Goal: Transaction & Acquisition: Purchase product/service

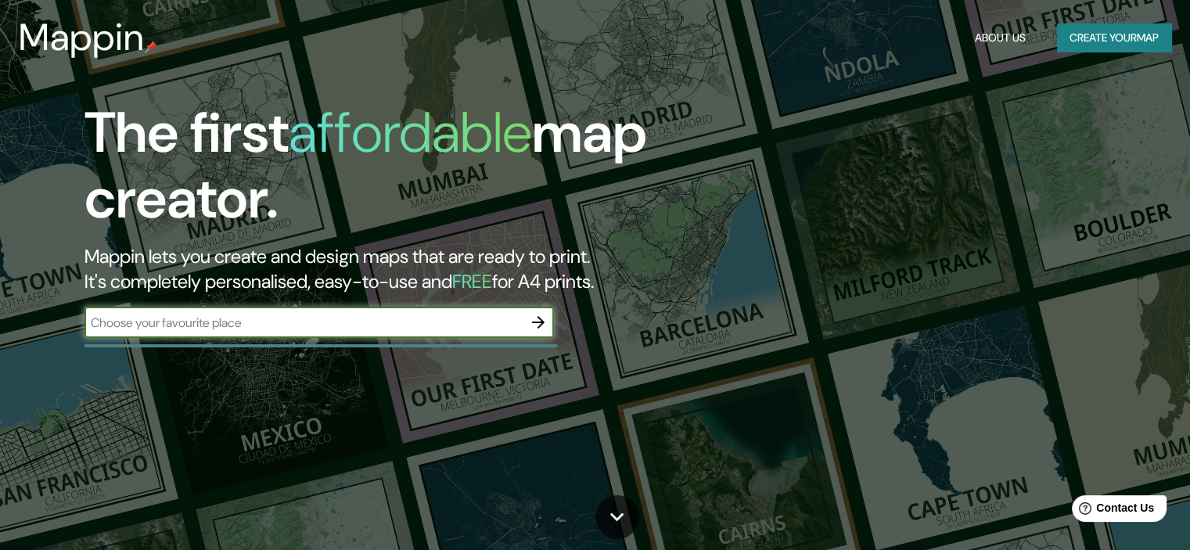
click at [400, 329] on input "text" at bounding box center [303, 323] width 438 height 18
type input "[GEOGRAPHIC_DATA]"
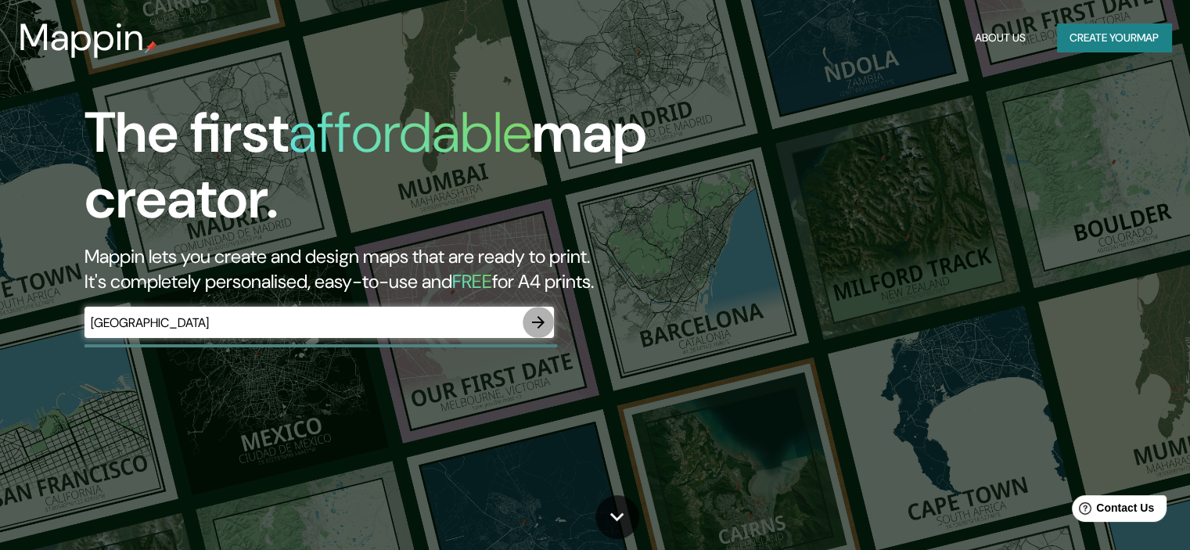
click at [540, 318] on icon "button" at bounding box center [538, 322] width 19 height 19
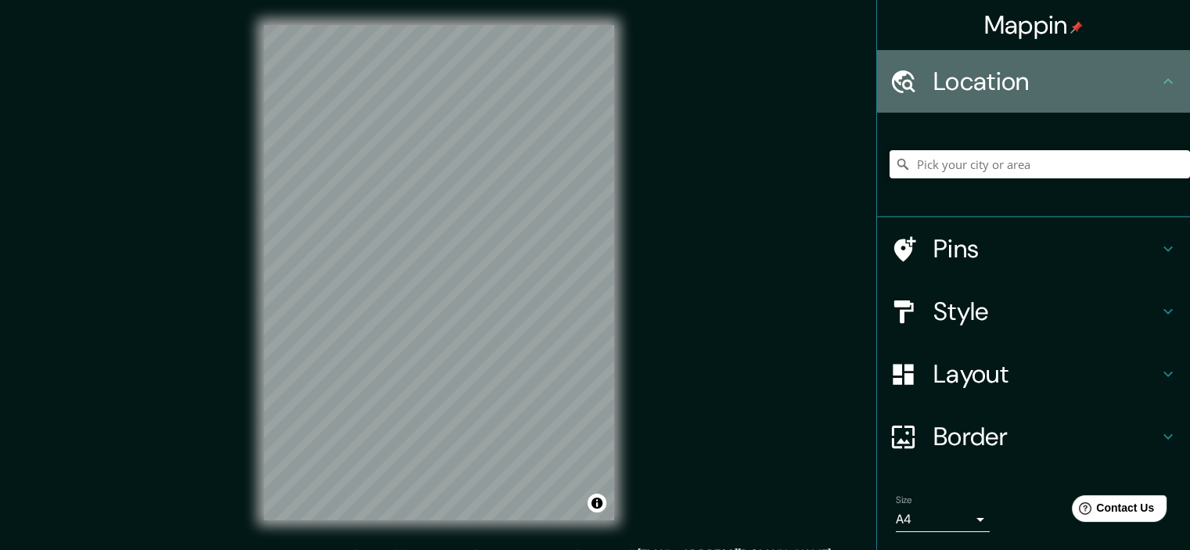
click at [1073, 91] on h4 "Location" at bounding box center [1045, 81] width 225 height 31
click at [890, 80] on icon at bounding box center [902, 81] width 27 height 27
click at [1158, 74] on icon at bounding box center [1167, 81] width 19 height 19
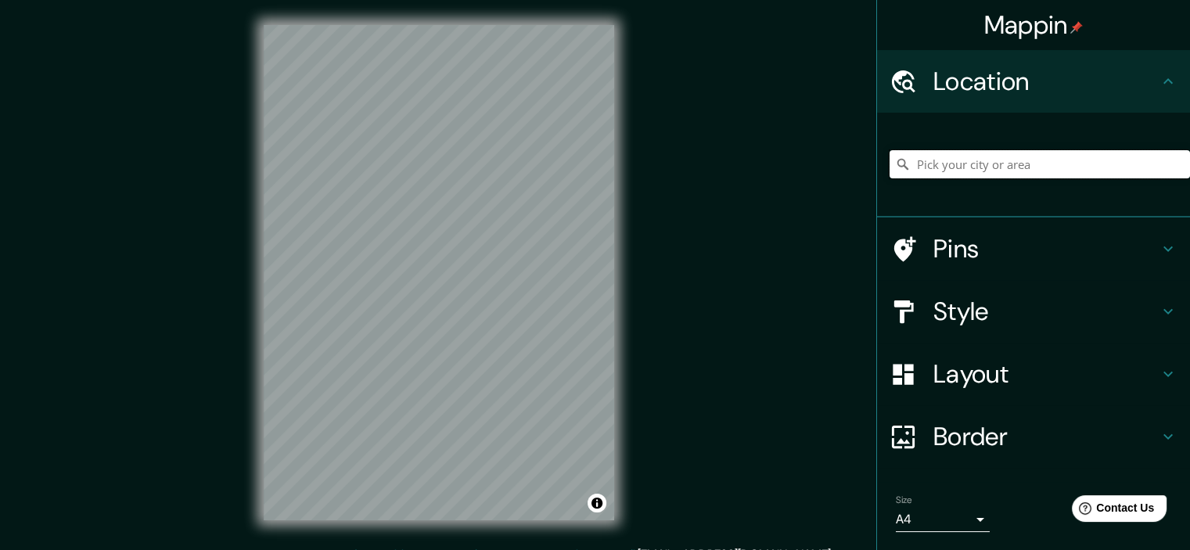
click at [1013, 171] on input "Pick your city or area" at bounding box center [1039, 164] width 300 height 28
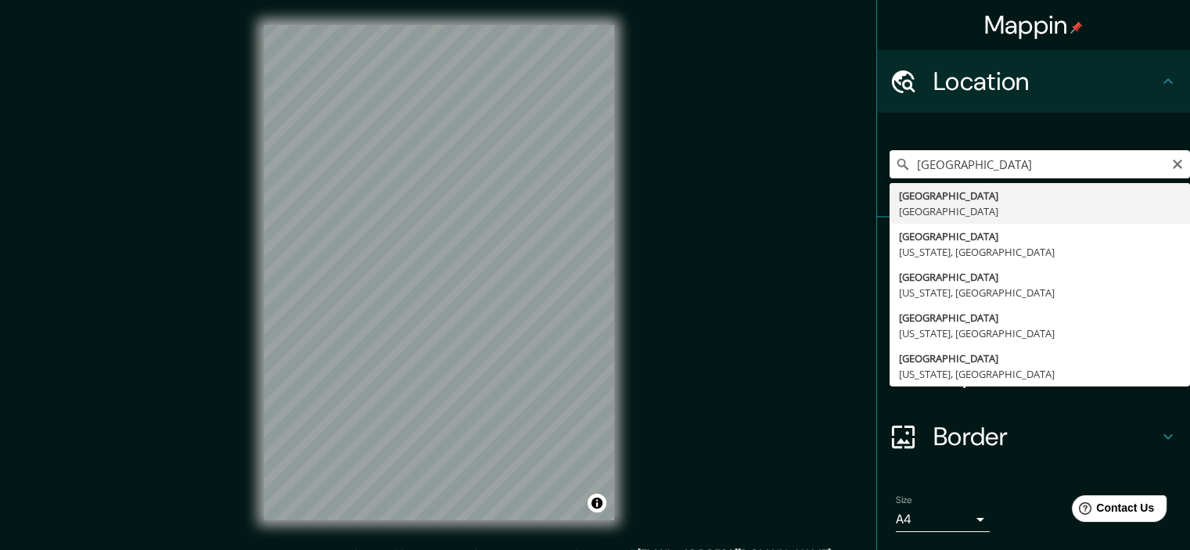
type input "[GEOGRAPHIC_DATA], [GEOGRAPHIC_DATA]"
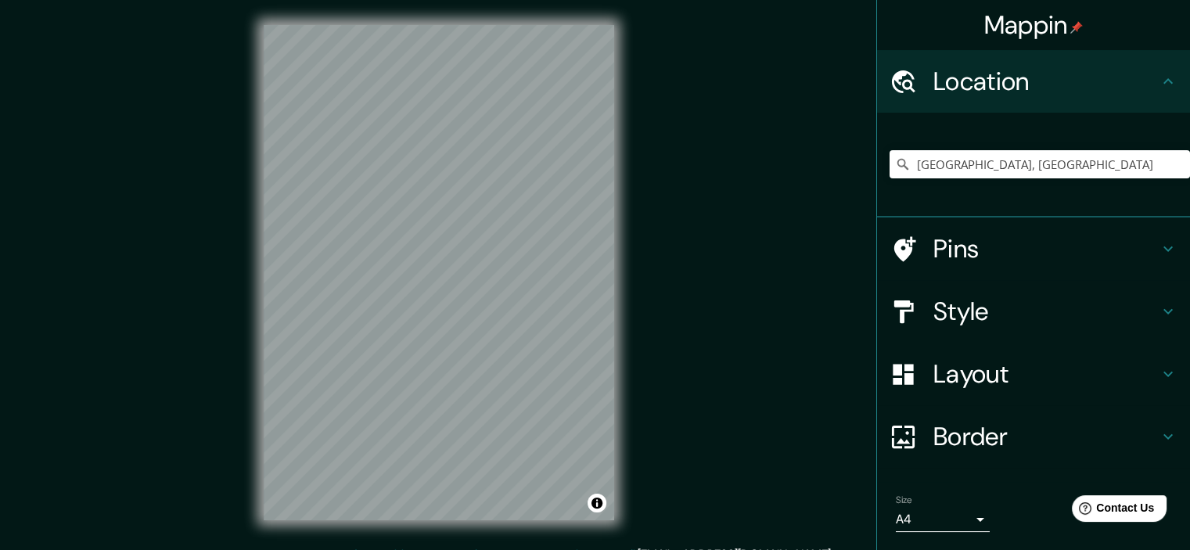
click at [1142, 307] on h4 "Style" at bounding box center [1045, 311] width 225 height 31
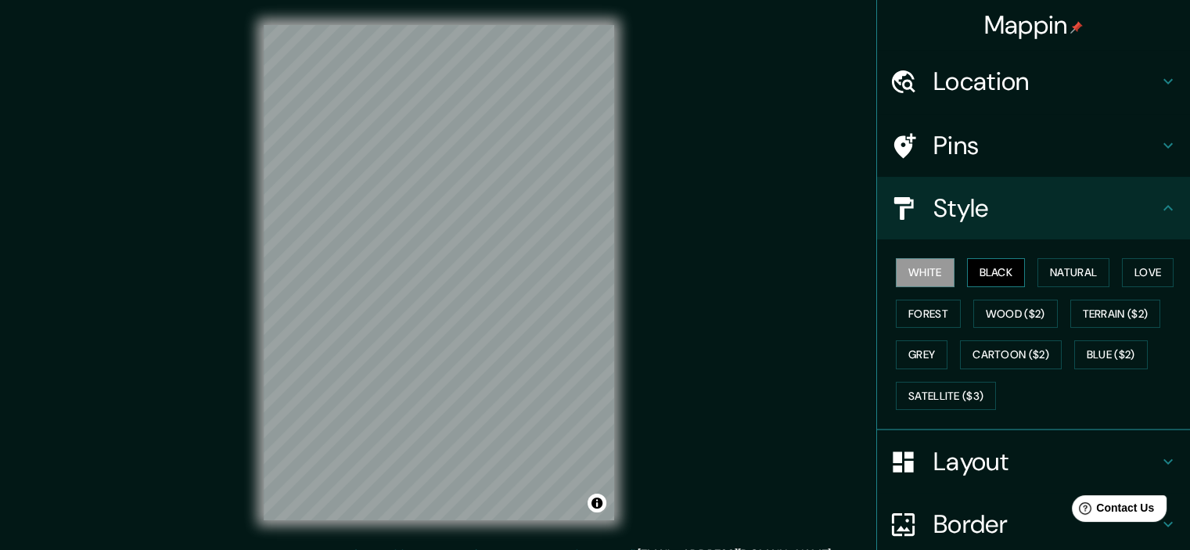
click at [989, 278] on button "Black" at bounding box center [996, 272] width 59 height 29
click at [1051, 275] on button "Natural" at bounding box center [1073, 272] width 72 height 29
click at [1112, 270] on div "White Black Natural Love Forest Wood ($2) Terrain ($2) Grey Cartoon ($2) Blue (…" at bounding box center [1039, 334] width 300 height 164
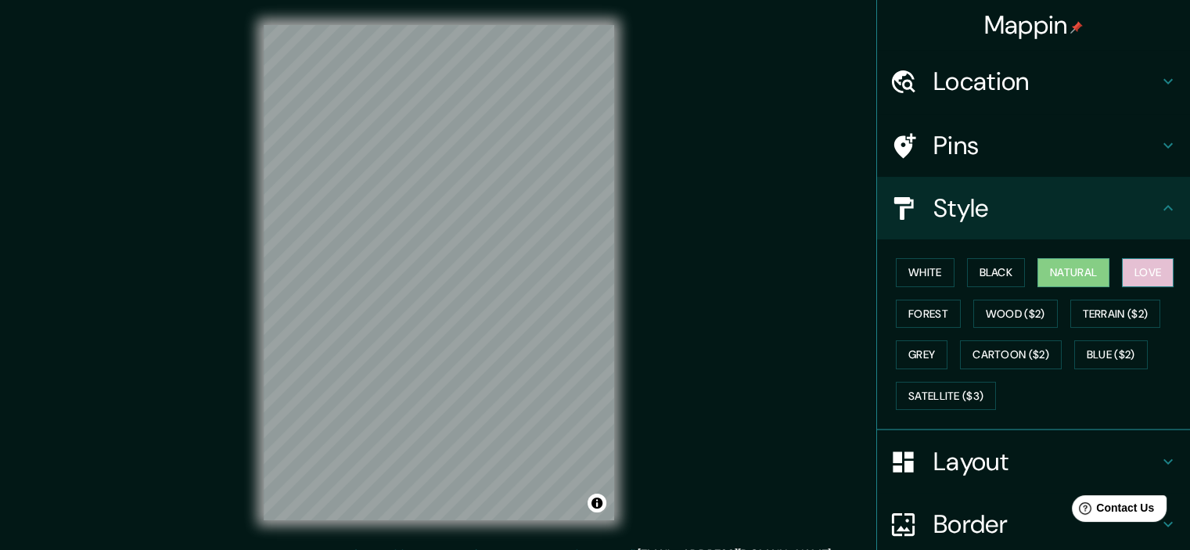
click at [1136, 268] on button "Love" at bounding box center [1148, 272] width 52 height 29
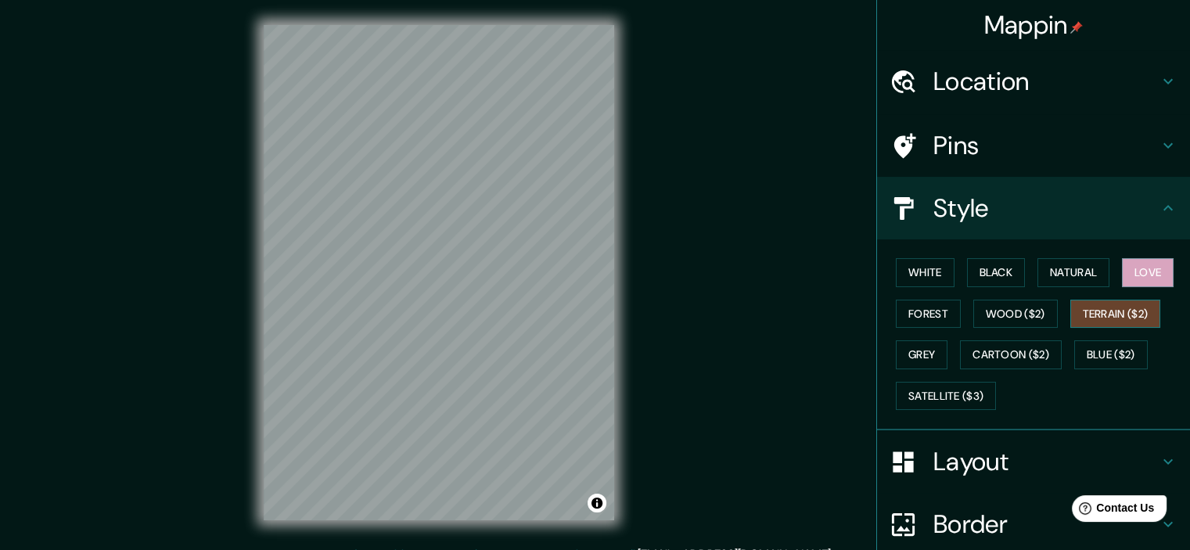
click at [1105, 313] on button "Terrain ($2)" at bounding box center [1115, 314] width 91 height 29
click at [1009, 317] on button "Wood ($2)" at bounding box center [1015, 314] width 84 height 29
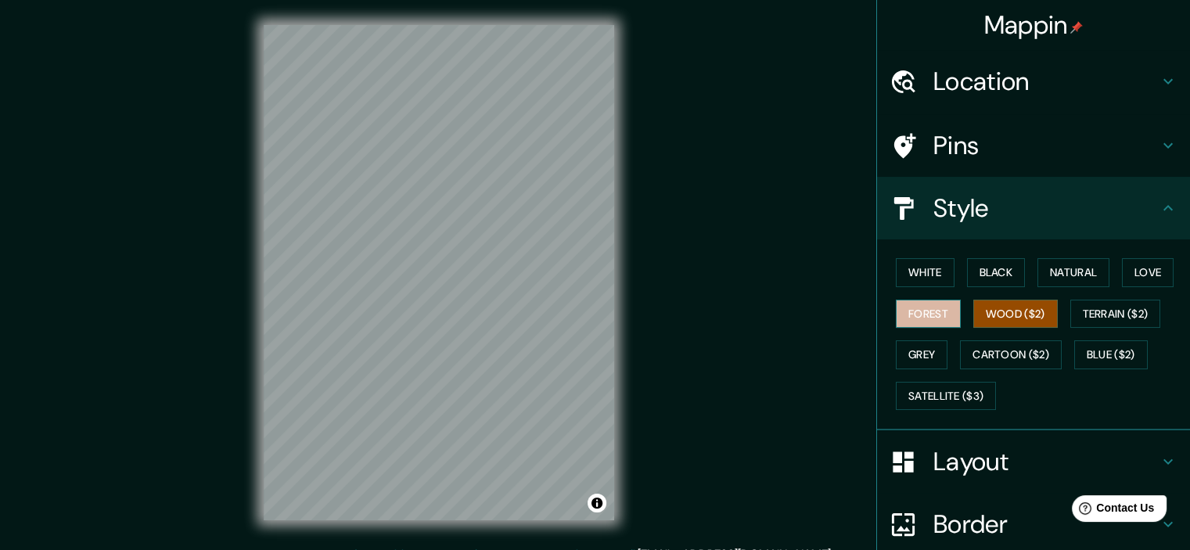
click at [929, 317] on button "Forest" at bounding box center [928, 314] width 65 height 29
click at [916, 355] on button "Grey" at bounding box center [922, 354] width 52 height 29
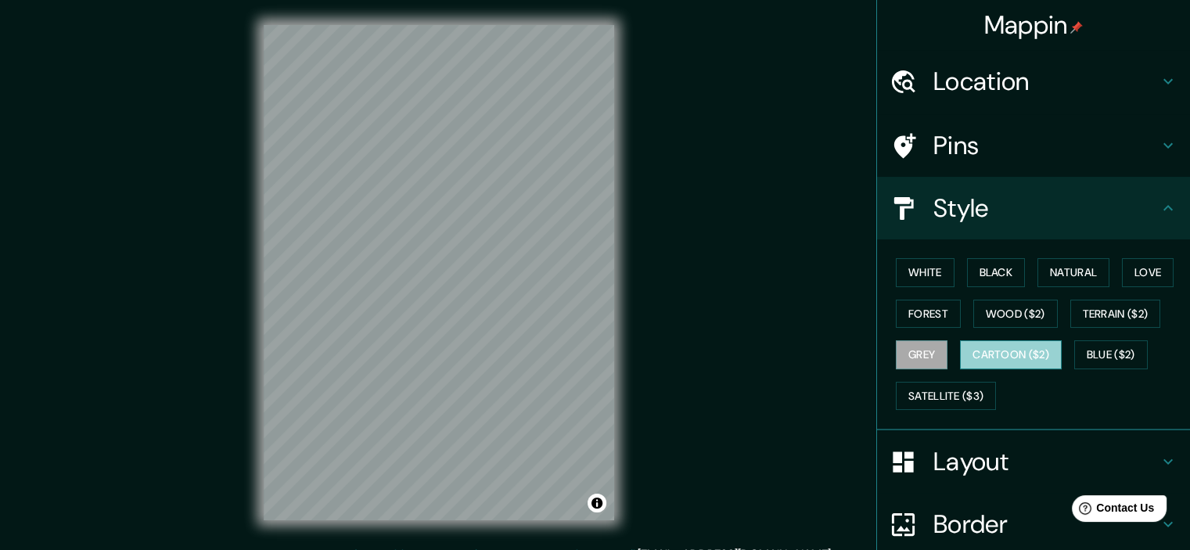
click at [1013, 356] on button "Cartoon ($2)" at bounding box center [1011, 354] width 102 height 29
click at [1095, 351] on button "Blue ($2)" at bounding box center [1111, 354] width 74 height 29
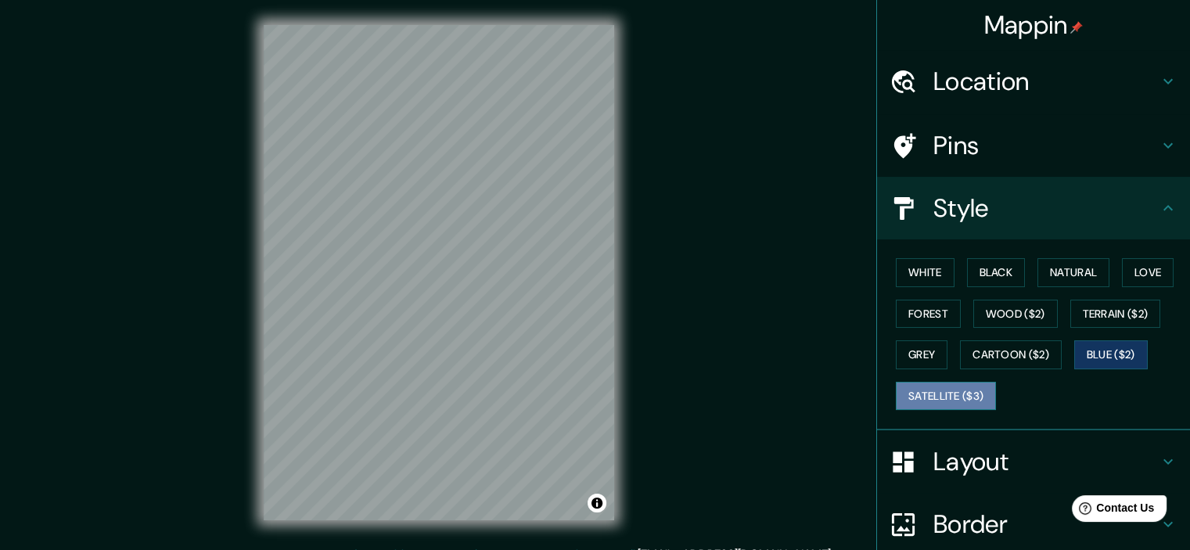
click at [958, 398] on button "Satellite ($3)" at bounding box center [946, 396] width 100 height 29
click at [993, 280] on button "Black" at bounding box center [996, 272] width 59 height 29
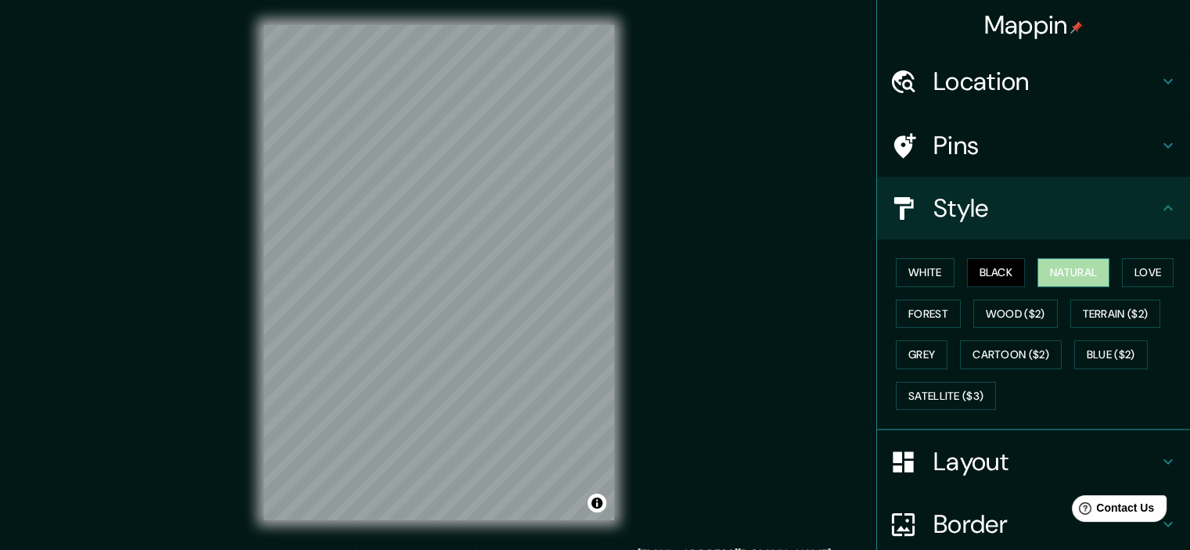
click at [1093, 282] on button "Natural" at bounding box center [1073, 272] width 72 height 29
click at [1149, 273] on button "Love" at bounding box center [1148, 272] width 52 height 29
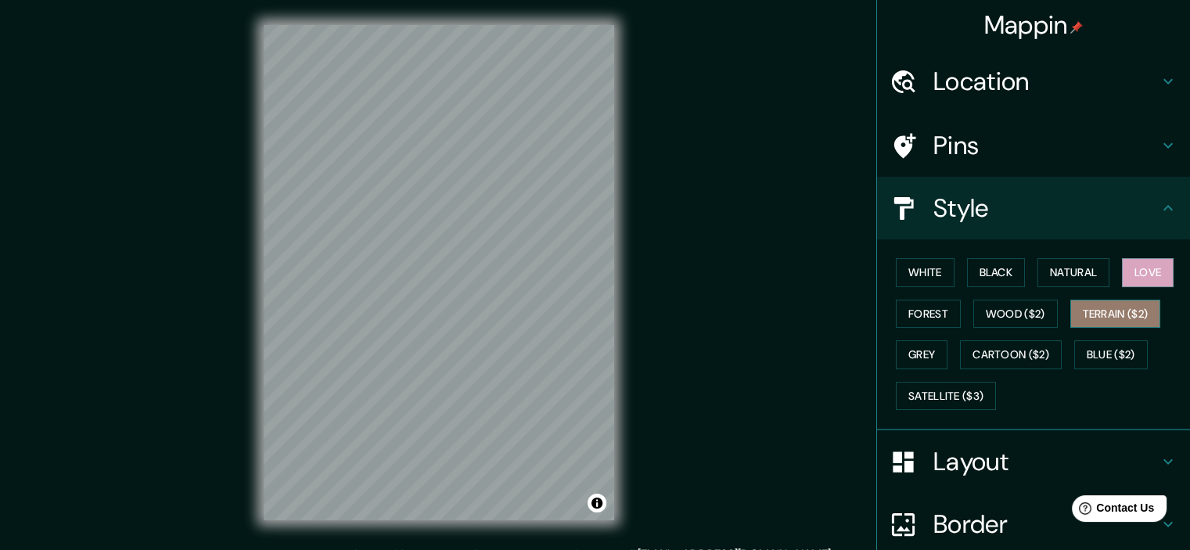
click at [1116, 309] on button "Terrain ($2)" at bounding box center [1115, 314] width 91 height 29
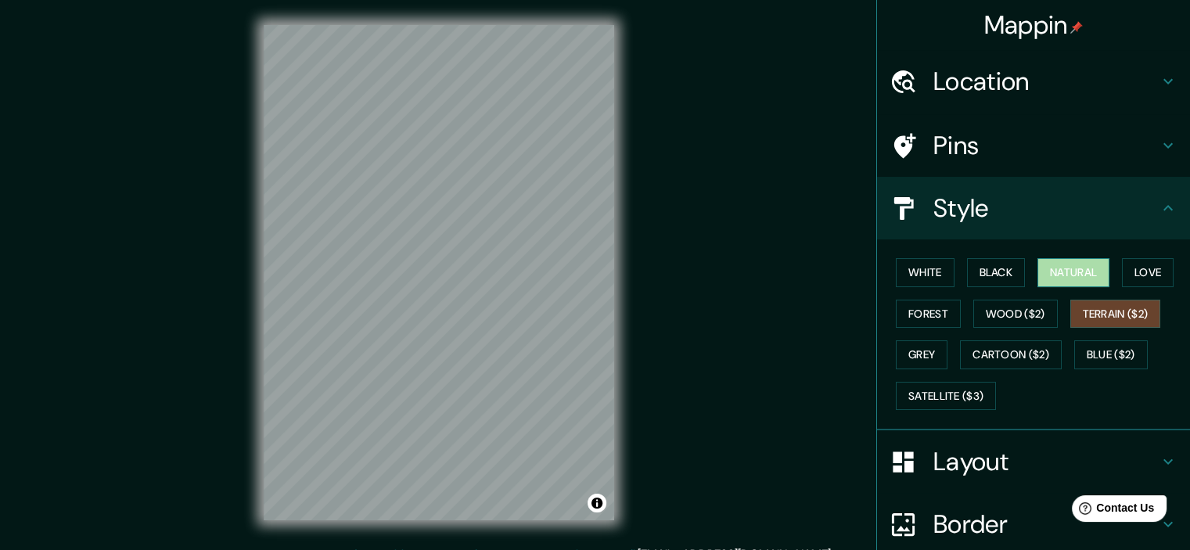
click at [1083, 277] on button "Natural" at bounding box center [1073, 272] width 72 height 29
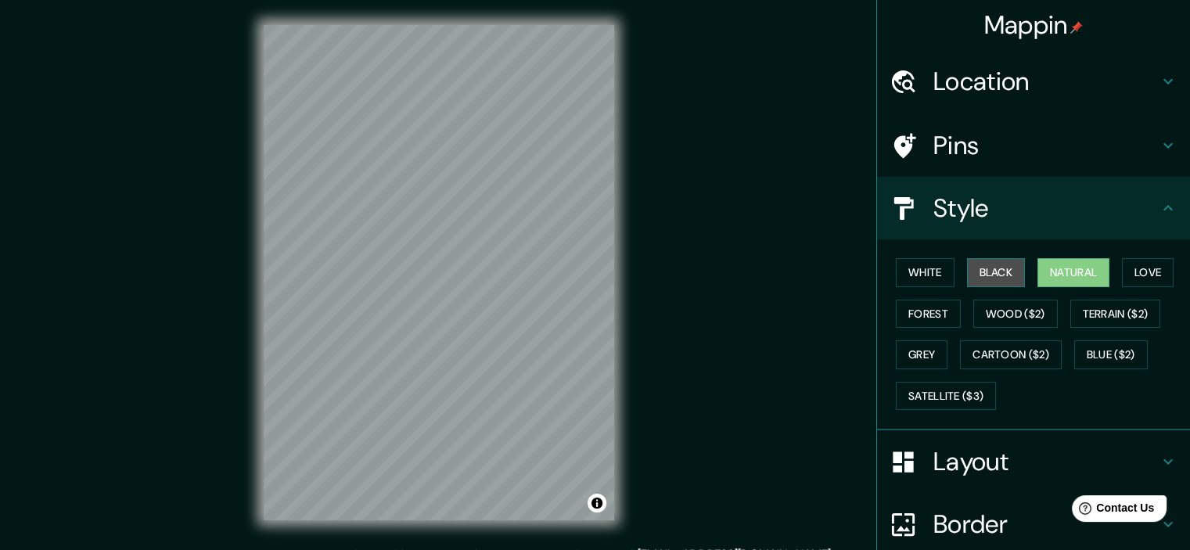
click at [1008, 279] on button "Black" at bounding box center [996, 272] width 59 height 29
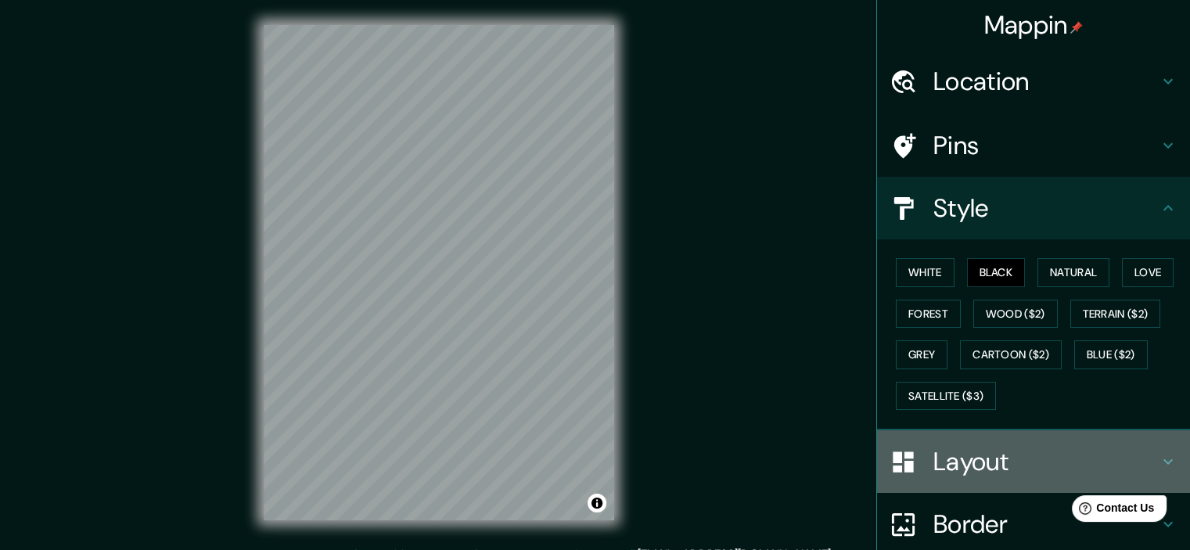
click at [1002, 462] on h4 "Layout" at bounding box center [1045, 461] width 225 height 31
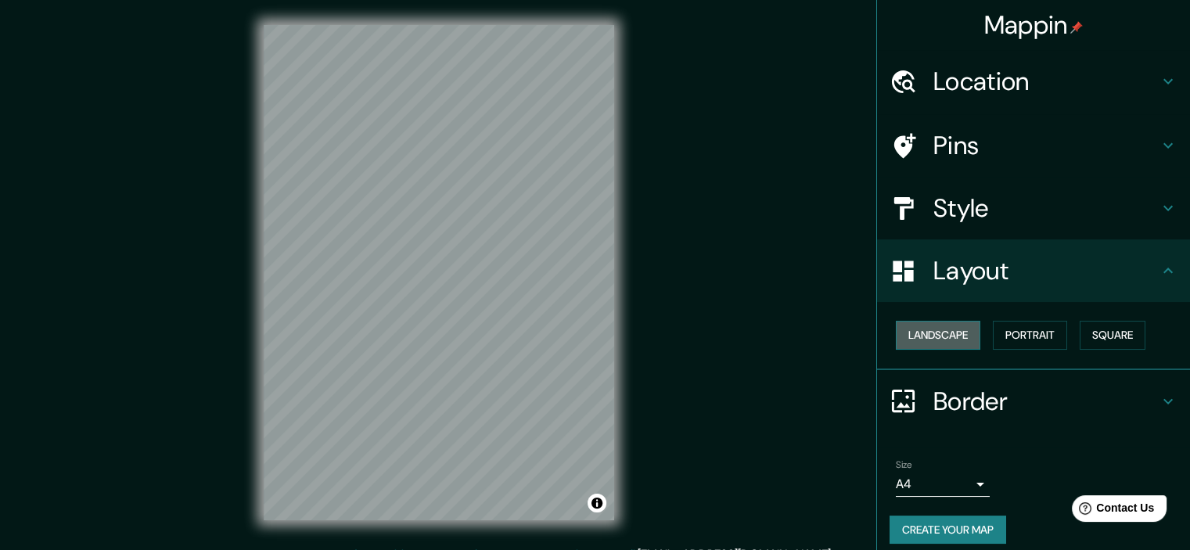
click at [936, 333] on button "Landscape" at bounding box center [938, 335] width 84 height 29
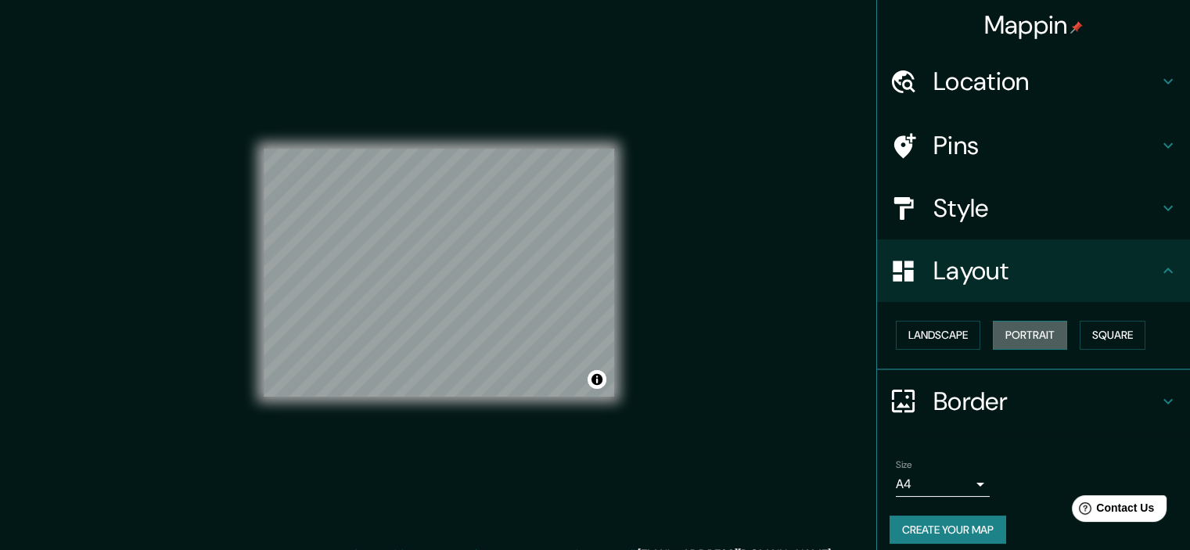
click at [1018, 329] on button "Portrait" at bounding box center [1030, 335] width 74 height 29
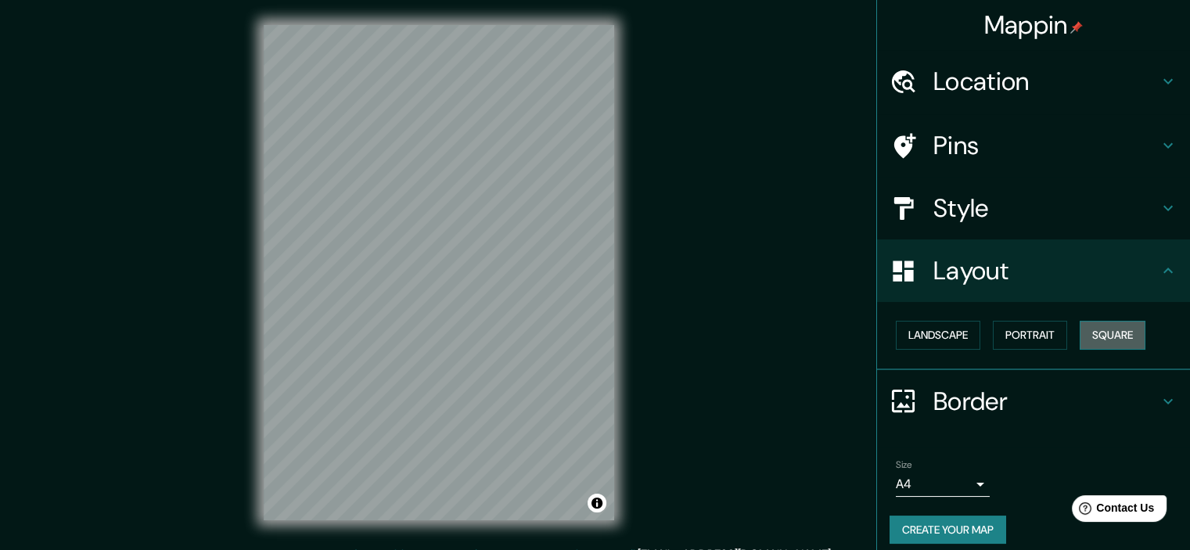
click at [1104, 330] on button "Square" at bounding box center [1112, 335] width 66 height 29
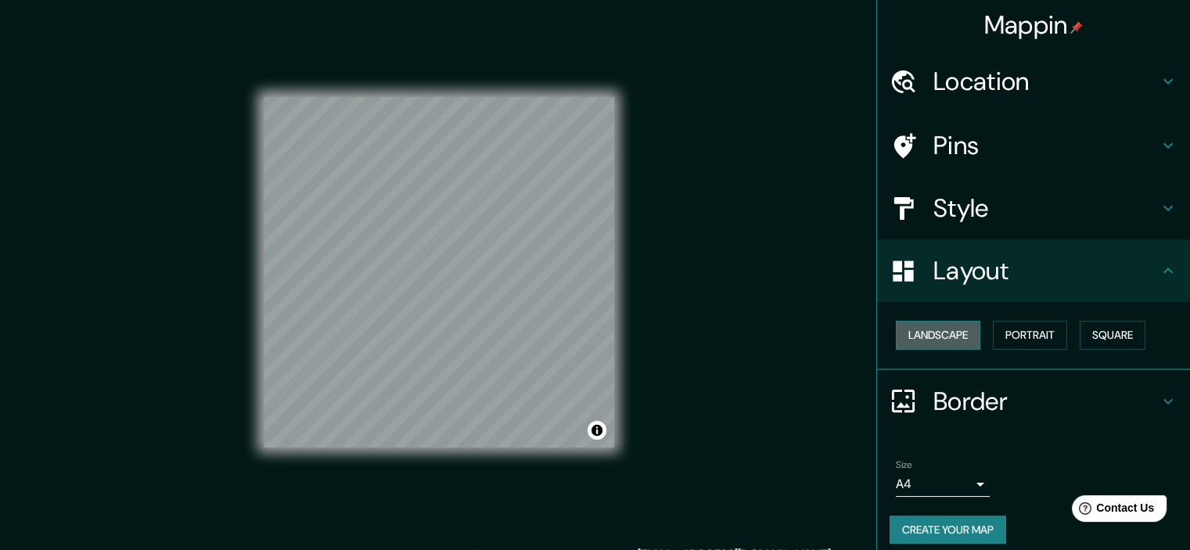
click at [942, 337] on button "Landscape" at bounding box center [938, 335] width 84 height 29
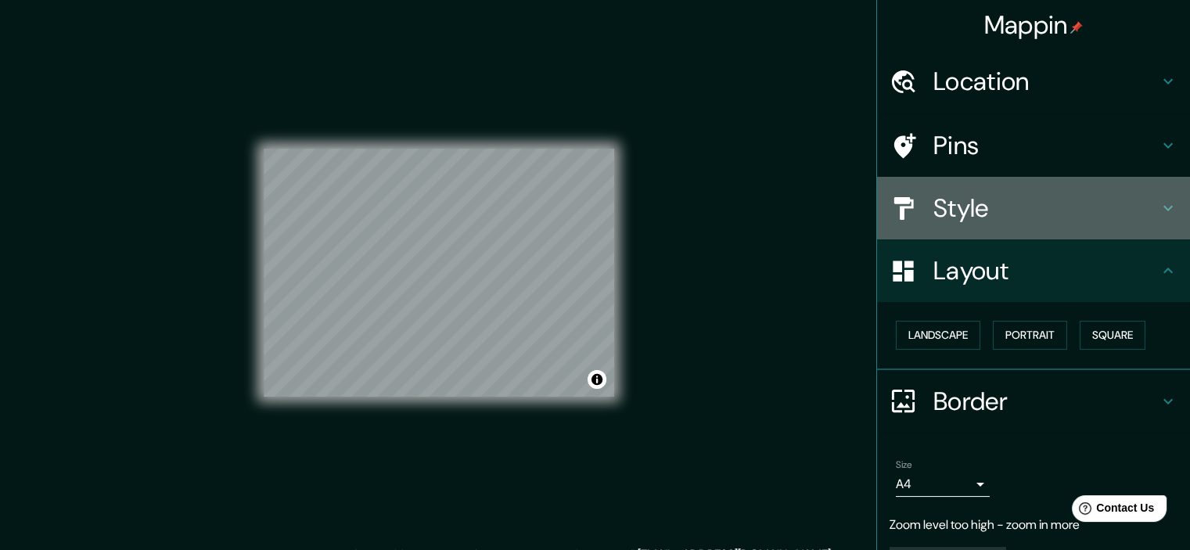
click at [1036, 207] on h4 "Style" at bounding box center [1045, 207] width 225 height 31
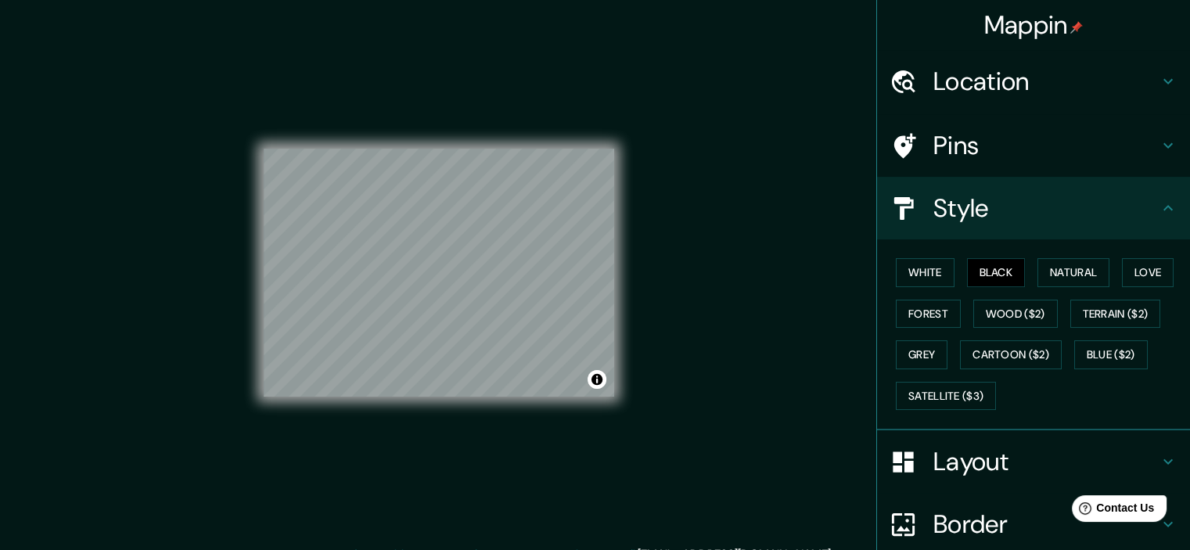
scroll to position [164, 0]
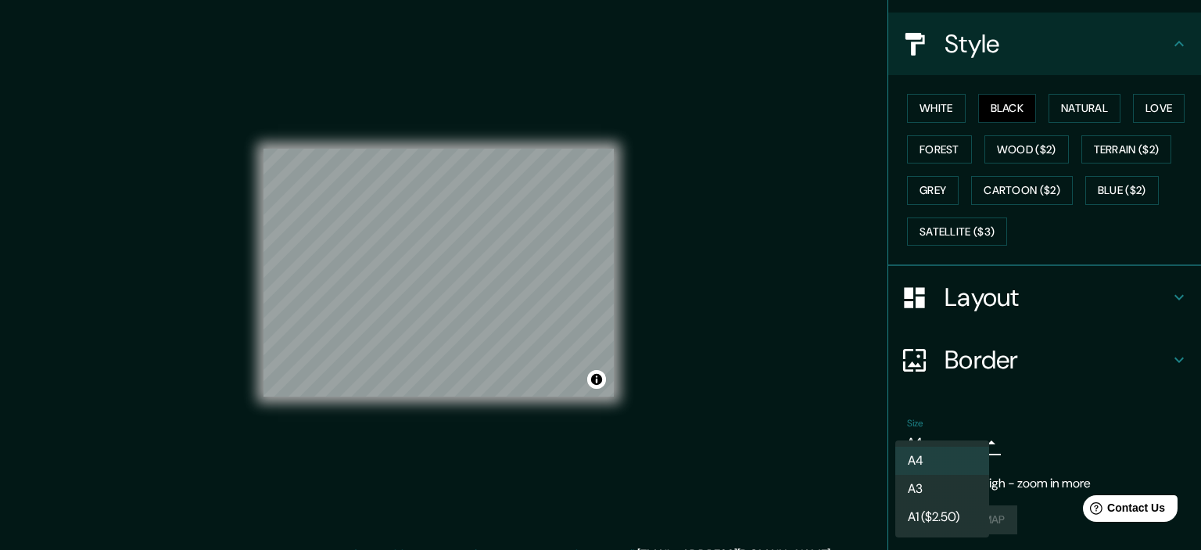
click at [964, 443] on body "Mappin Location [GEOGRAPHIC_DATA], [GEOGRAPHIC_DATA] Pins Style White Black Nat…" at bounding box center [600, 275] width 1201 height 550
click at [942, 497] on li "A3" at bounding box center [943, 489] width 94 height 28
type input "a4"
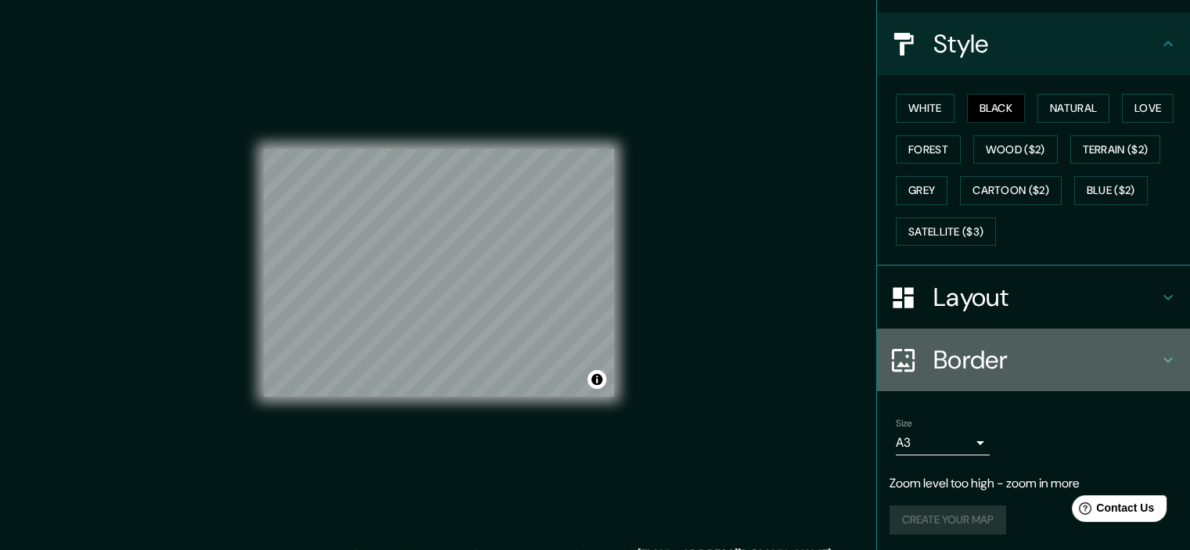
click at [1086, 365] on h4 "Border" at bounding box center [1045, 359] width 225 height 31
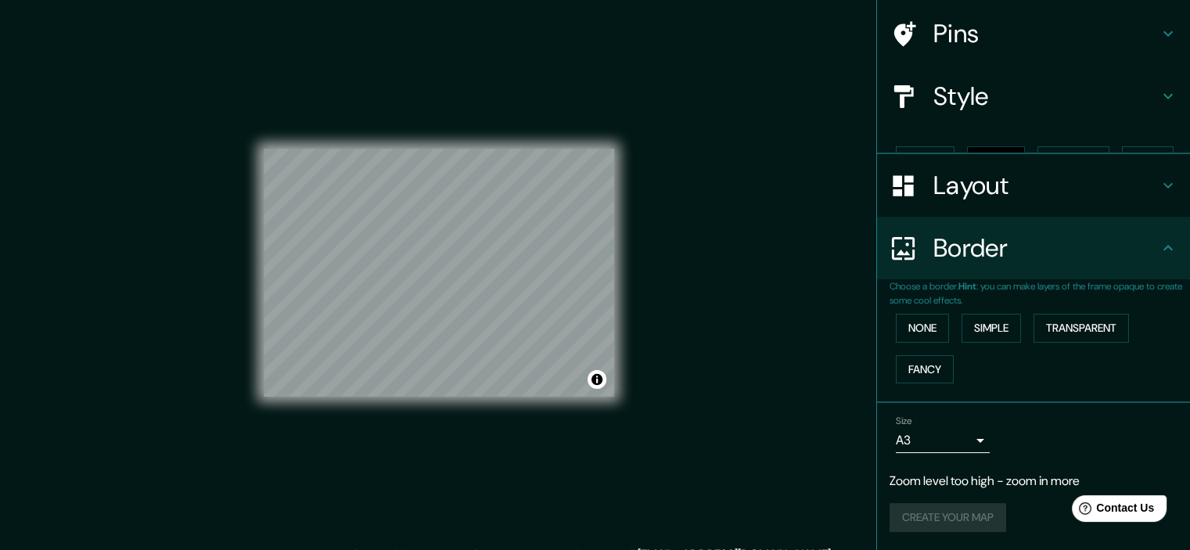
scroll to position [84, 0]
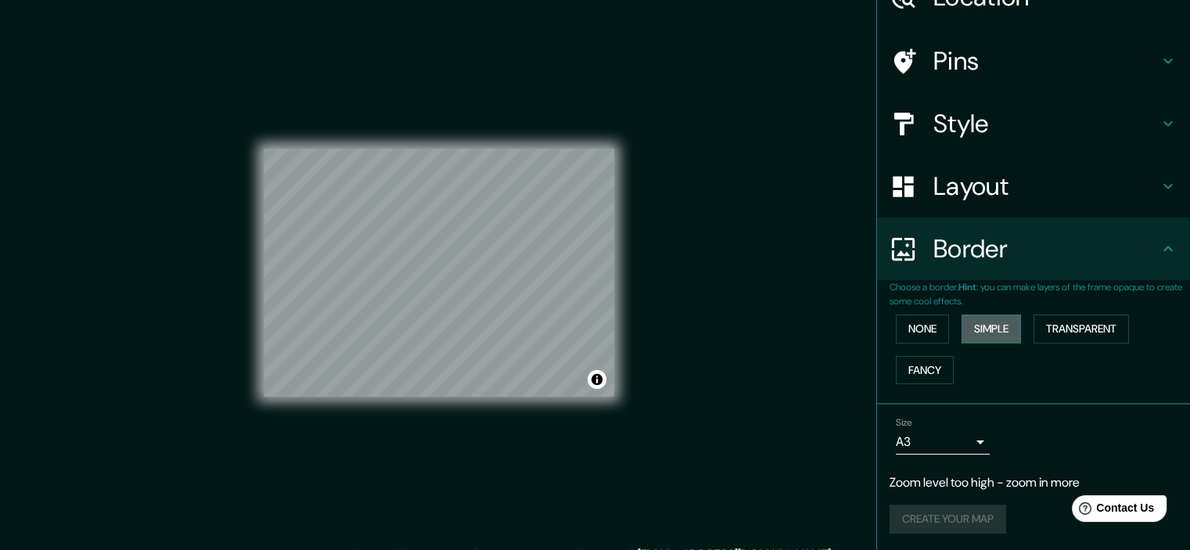
click at [986, 324] on button "Simple" at bounding box center [990, 328] width 59 height 29
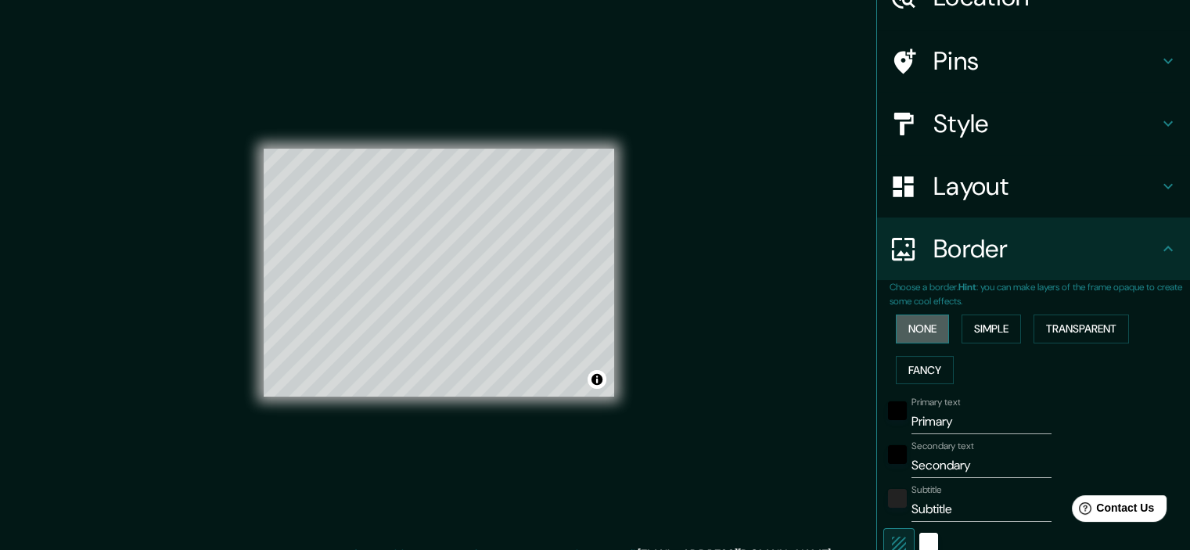
click at [896, 328] on button "None" at bounding box center [922, 328] width 53 height 29
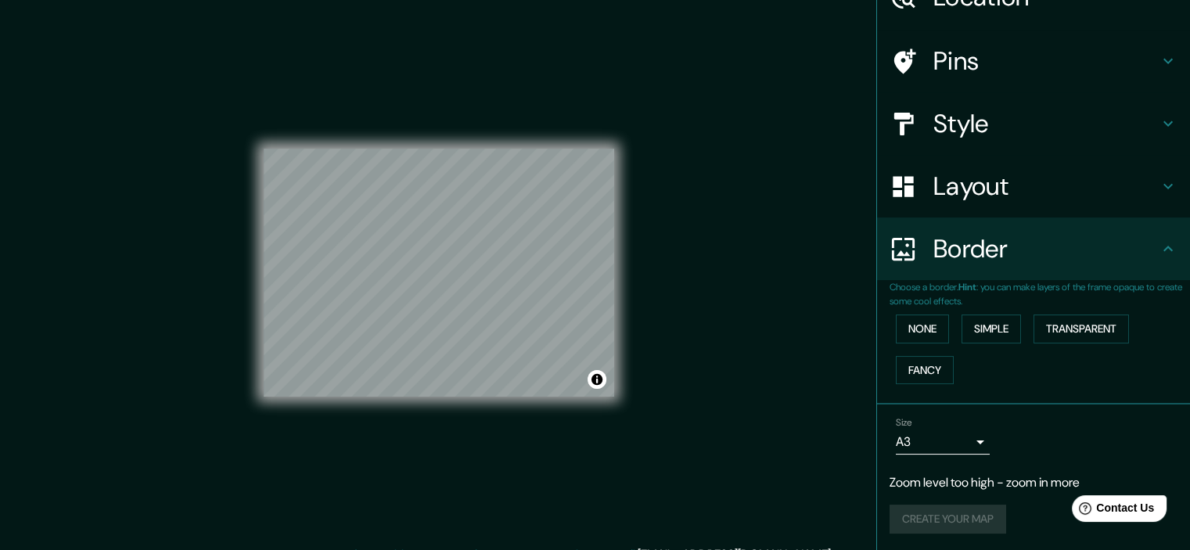
click at [954, 519] on div "Create your map" at bounding box center [1033, 519] width 288 height 29
